Goal: Task Accomplishment & Management: Manage account settings

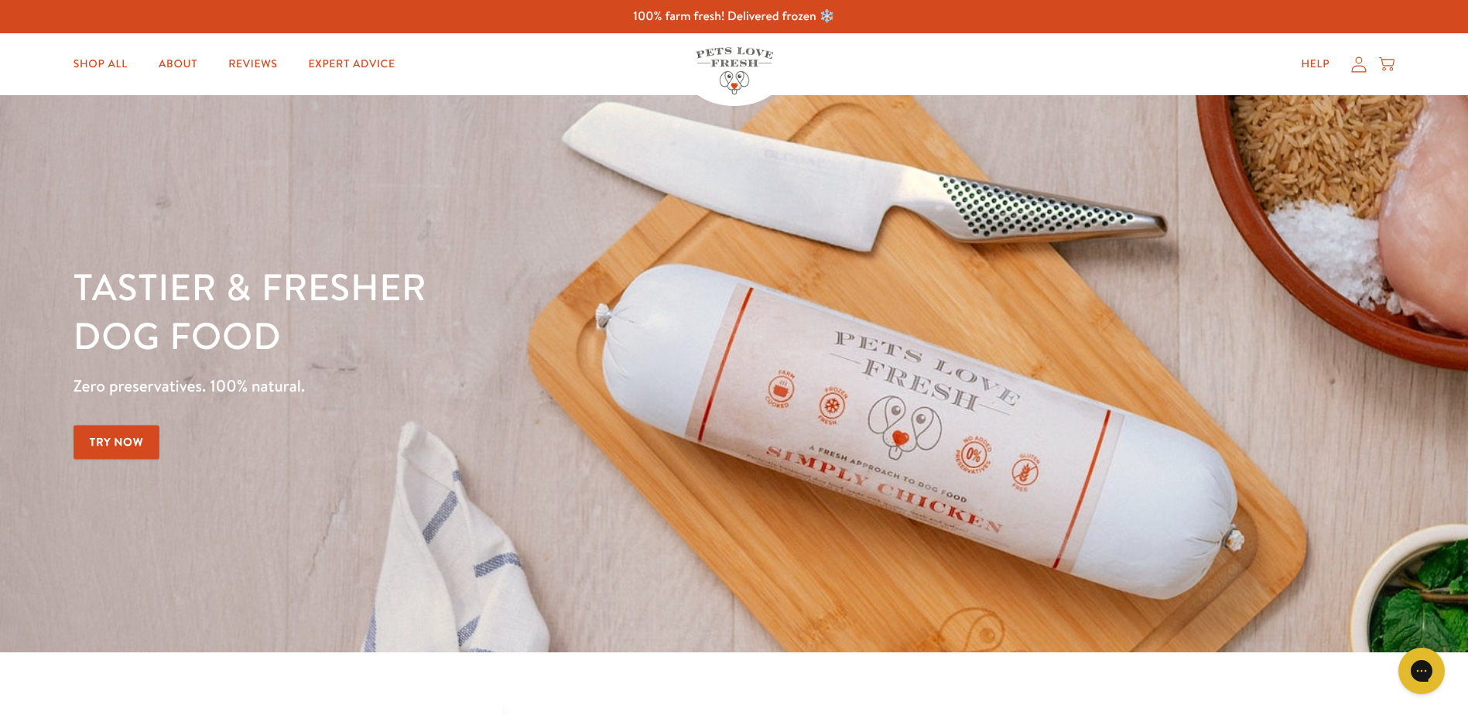
click at [125, 448] on link "Try Now" at bounding box center [117, 442] width 87 height 35
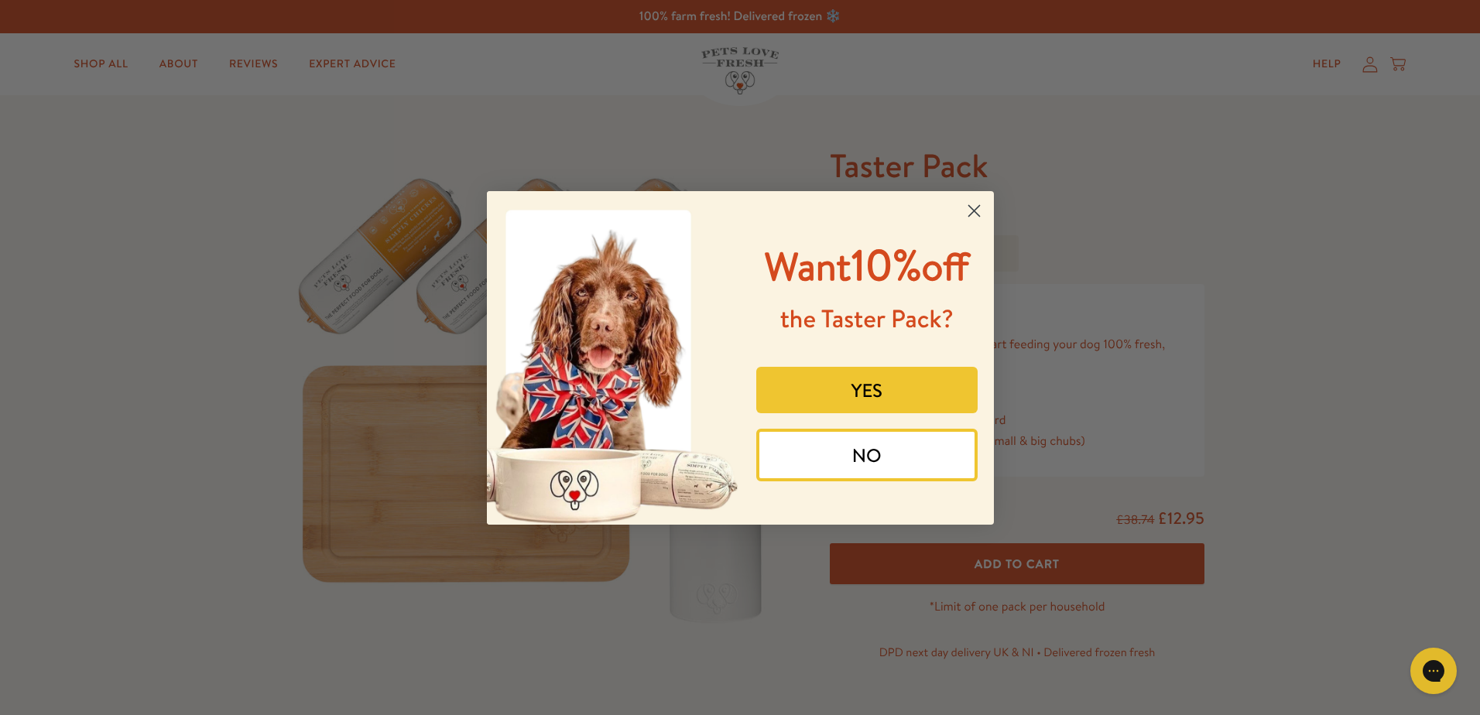
click at [1374, 70] on div "Close dialog Want 10% off the Taster Pack? YES NO Submit" at bounding box center [740, 357] width 1480 height 715
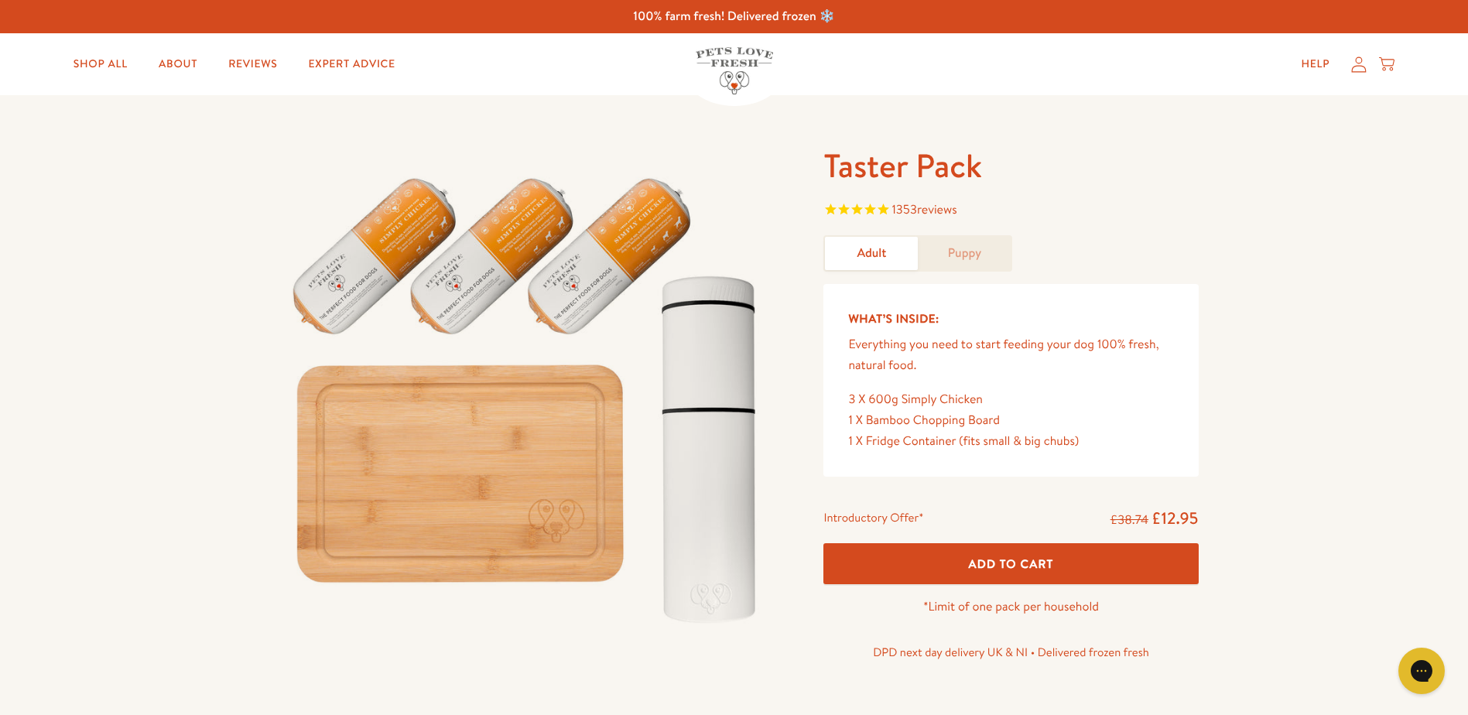
click at [1361, 70] on icon at bounding box center [1358, 64] width 15 height 16
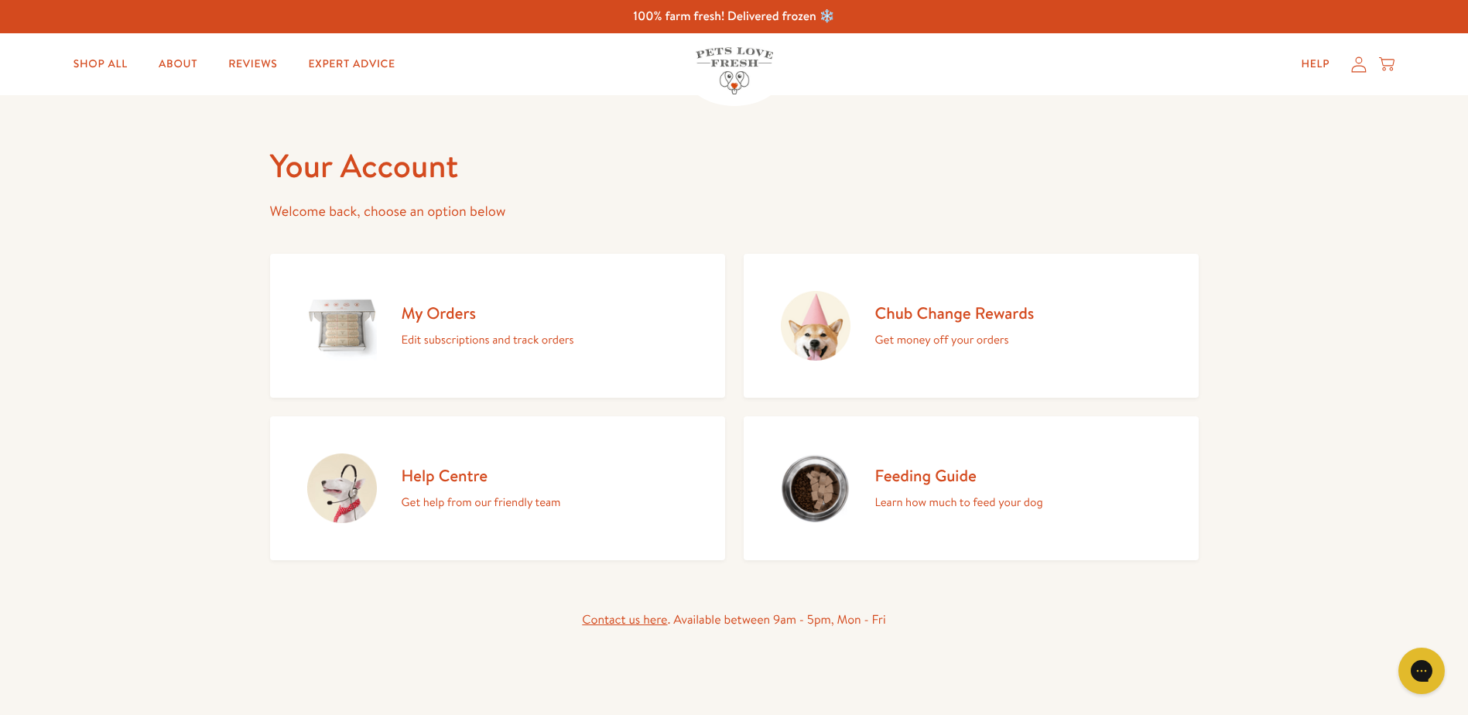
click at [904, 321] on h2 "Chub Change Rewards" at bounding box center [954, 313] width 159 height 21
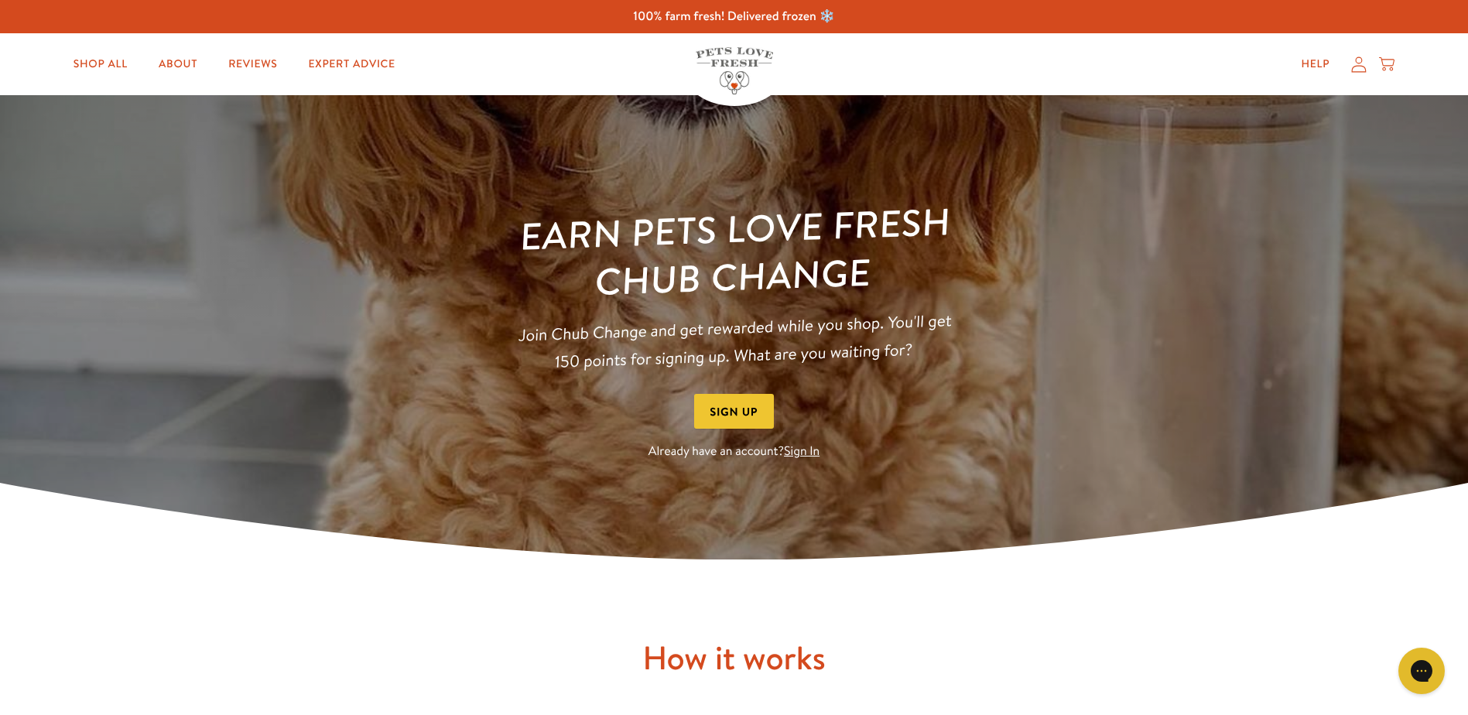
click at [801, 452] on link "Sign In" at bounding box center [802, 451] width 36 height 17
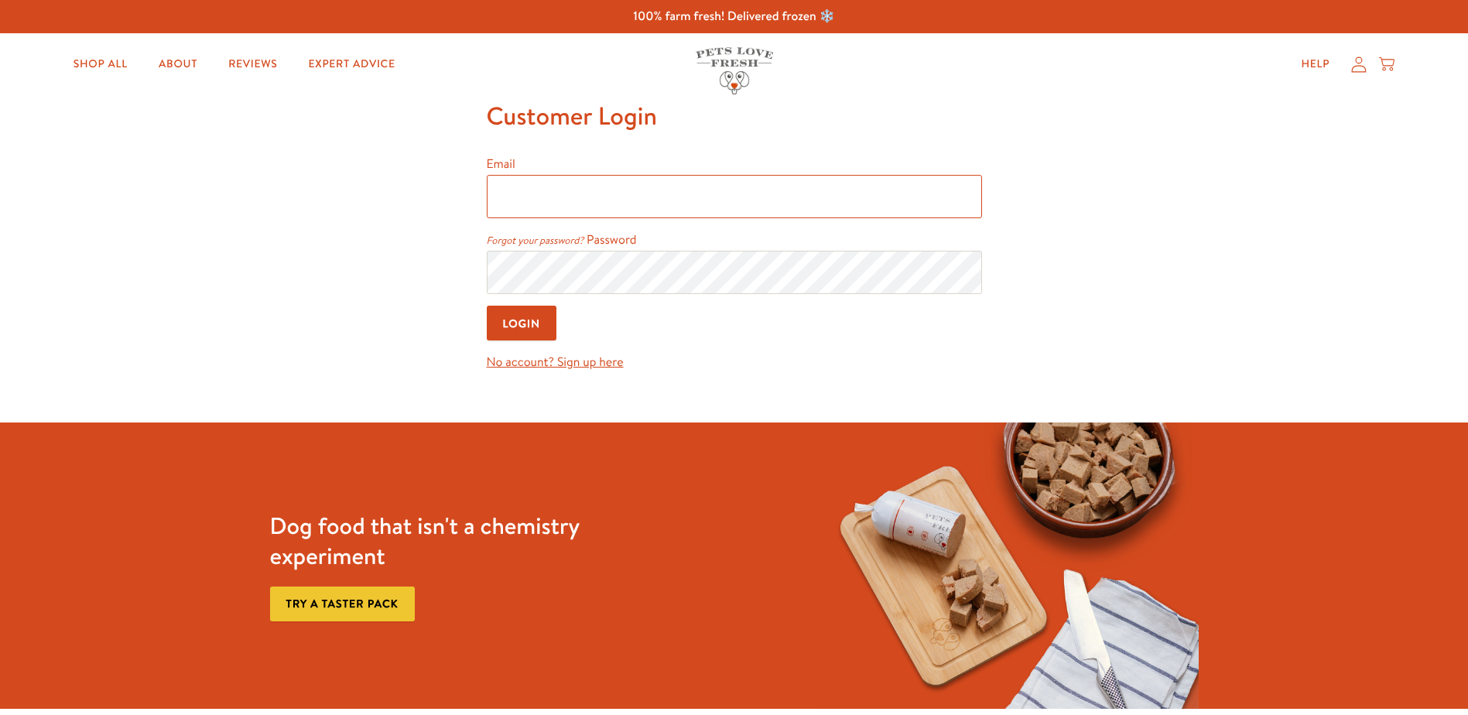
click at [608, 197] on input "Email" at bounding box center [734, 196] width 495 height 43
